Goal: Use online tool/utility: Utilize a website feature to perform a specific function

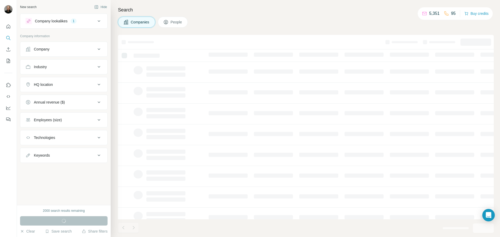
click at [94, 47] on div "Company" at bounding box center [60, 49] width 70 height 5
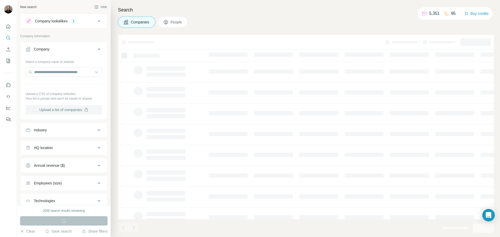
click at [74, 112] on button "Upload a list of companies" at bounding box center [63, 109] width 76 height 9
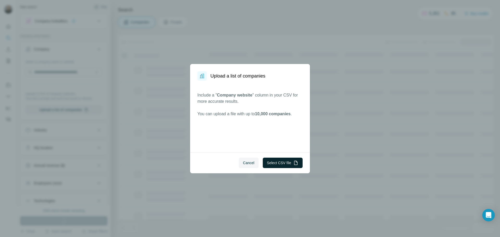
click at [281, 162] on button "Select CSV file" at bounding box center [283, 163] width 40 height 10
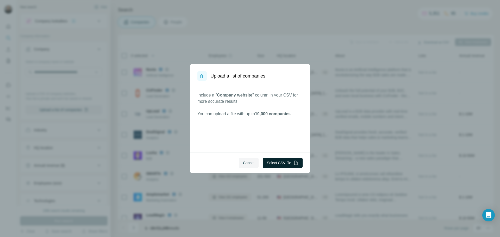
click at [286, 163] on button "Select CSV file" at bounding box center [283, 163] width 40 height 10
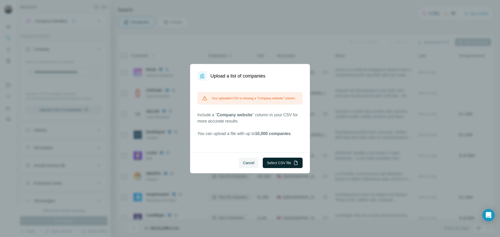
click at [283, 164] on button "Select CSV file" at bounding box center [283, 163] width 40 height 10
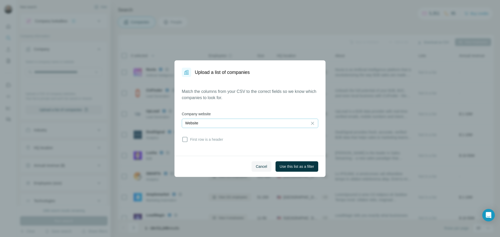
click at [233, 122] on div "Website" at bounding box center [244, 122] width 119 height 5
click at [233, 122] on input at bounding box center [244, 123] width 119 height 6
click at [302, 169] on button "Use this list as a filter" at bounding box center [296, 166] width 43 height 10
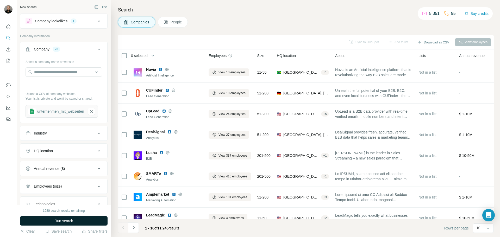
click at [78, 225] on button "Run search" at bounding box center [63, 220] width 87 height 9
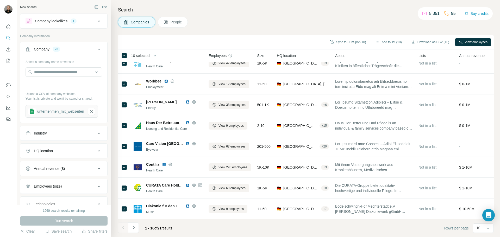
scroll to position [53, 0]
click at [152, 55] on button "button" at bounding box center [155, 55] width 10 height 10
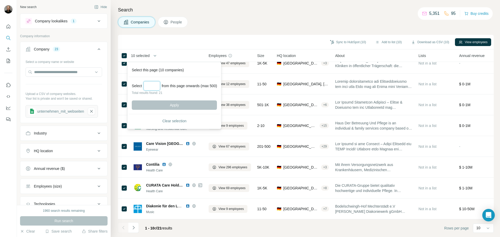
click at [153, 86] on input "Select a number (up to 500)" at bounding box center [151, 85] width 17 height 9
type input "**"
click at [155, 103] on button "Apply" at bounding box center [174, 104] width 85 height 9
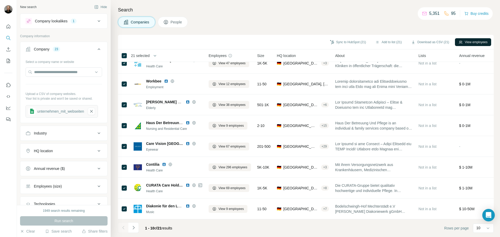
click at [462, 43] on button "View employees" at bounding box center [473, 42] width 36 height 8
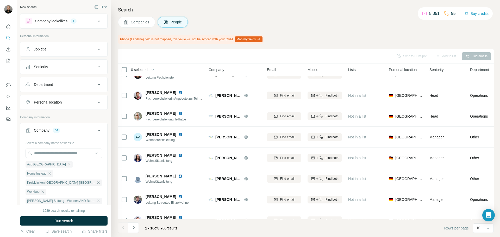
click at [71, 52] on div "Job title" at bounding box center [60, 49] width 70 height 5
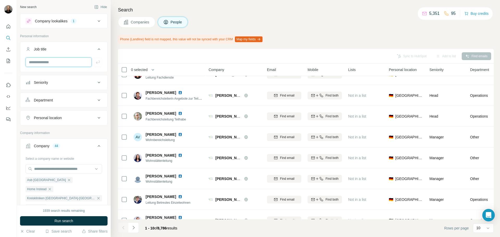
click at [63, 62] on input "text" at bounding box center [58, 62] width 66 height 9
type input "**"
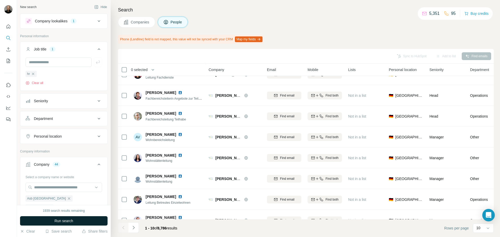
click at [80, 222] on button "Run search" at bounding box center [63, 220] width 87 height 9
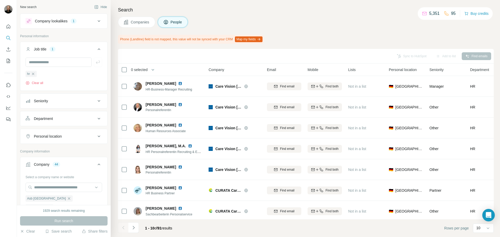
click at [133, 18] on button "Companies" at bounding box center [136, 22] width 37 height 11
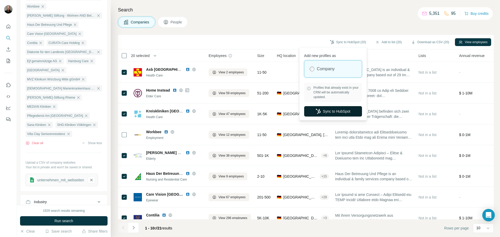
click at [326, 109] on button "Sync to HubSpot" at bounding box center [333, 111] width 58 height 10
